Goal: Feedback & Contribution: Contribute content

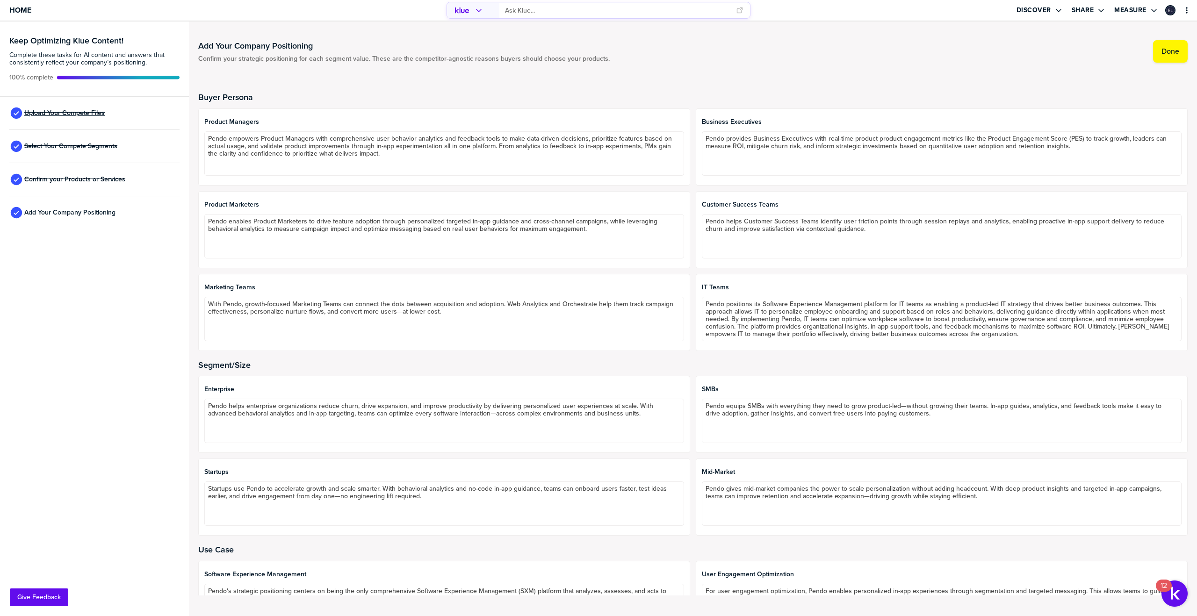
click at [75, 111] on span "Upload Your Compete Files" at bounding box center [64, 112] width 80 height 7
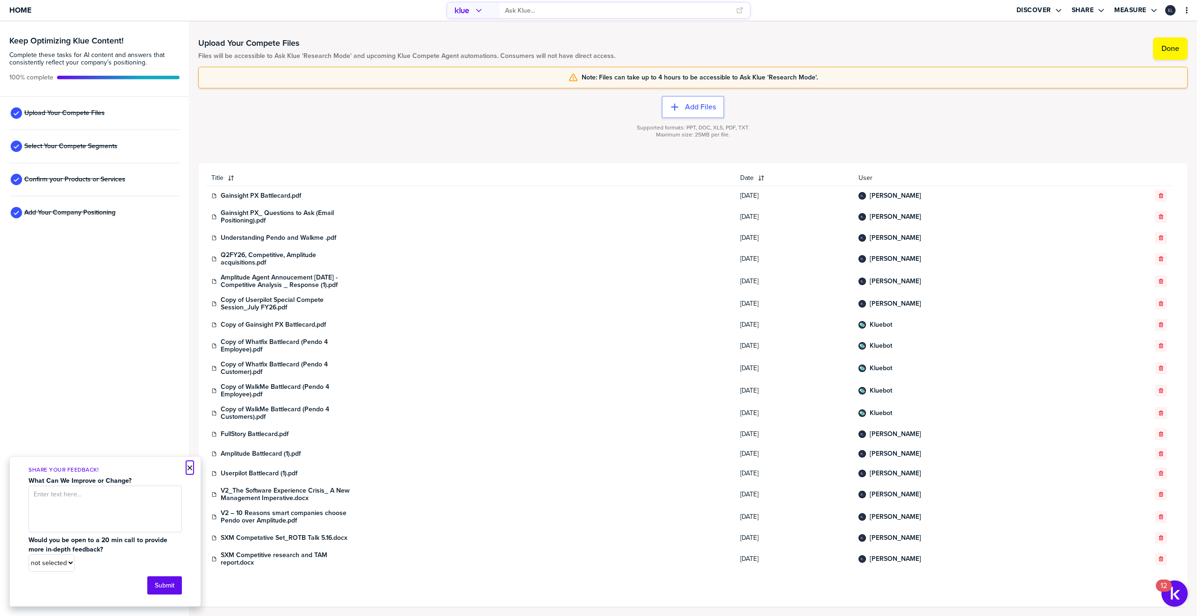
click at [190, 468] on button "×" at bounding box center [190, 468] width 7 height 11
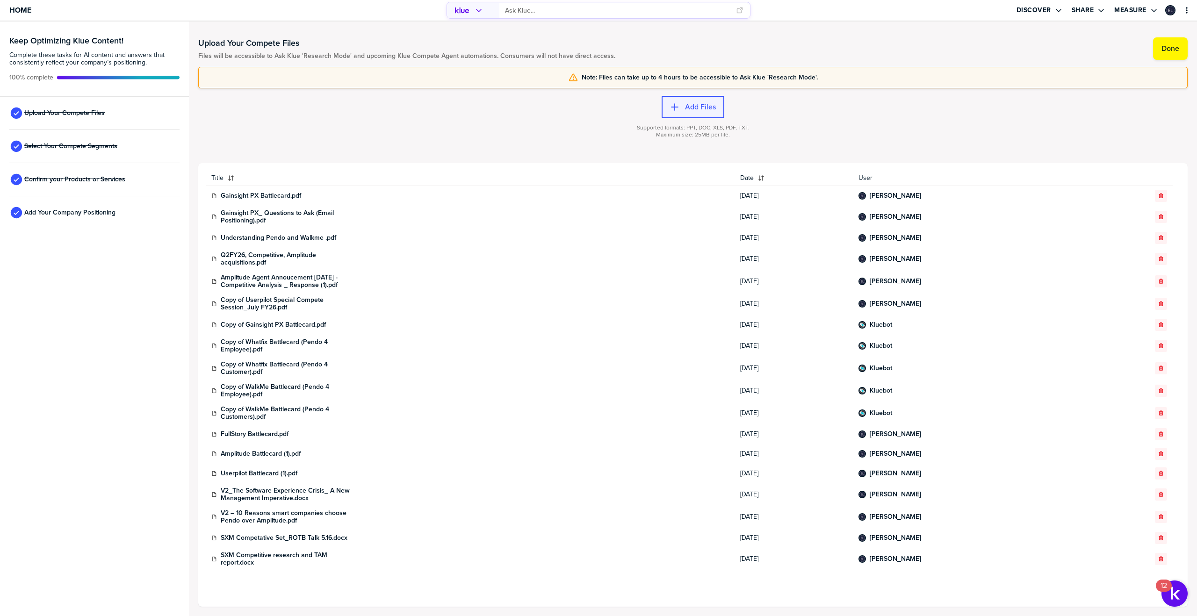
click at [678, 106] on icon "button" at bounding box center [674, 106] width 9 height 9
click at [689, 110] on label "Add Files" at bounding box center [700, 106] width 31 height 9
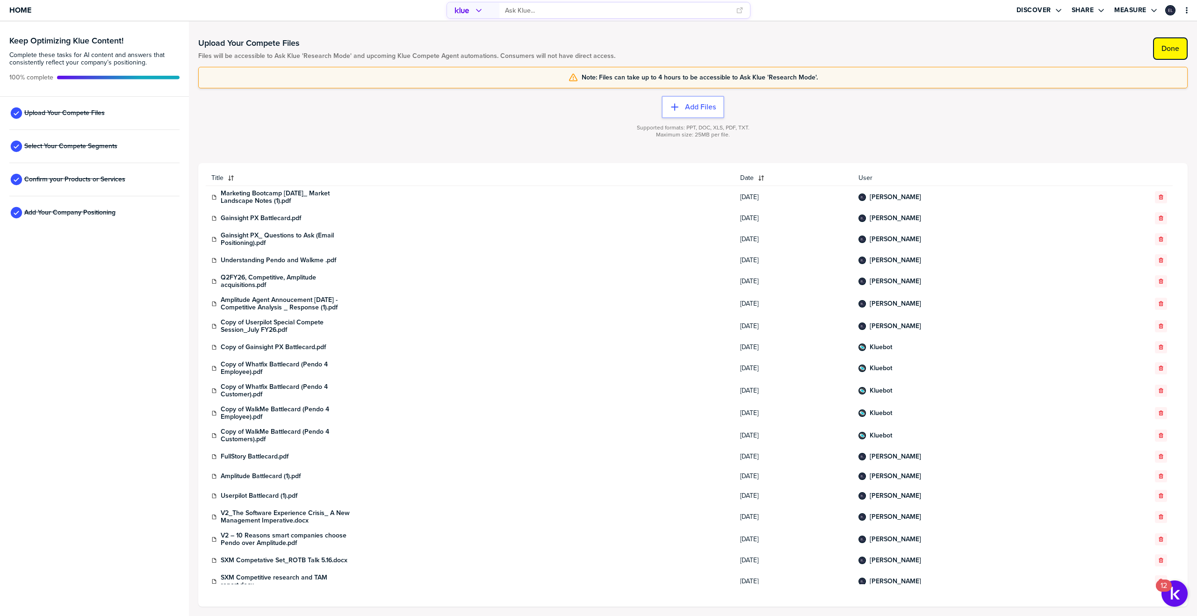
click at [1157, 57] on button "Done" at bounding box center [1170, 48] width 35 height 22
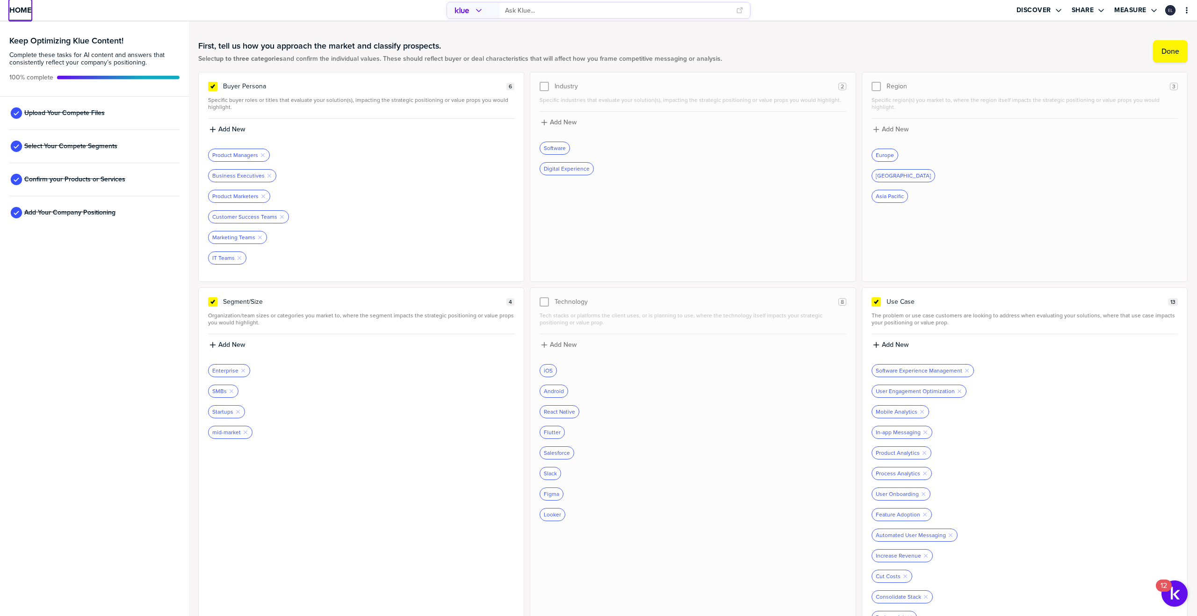
click at [24, 6] on span "Home" at bounding box center [20, 10] width 22 height 8
